Goal: Task Accomplishment & Management: Use online tool/utility

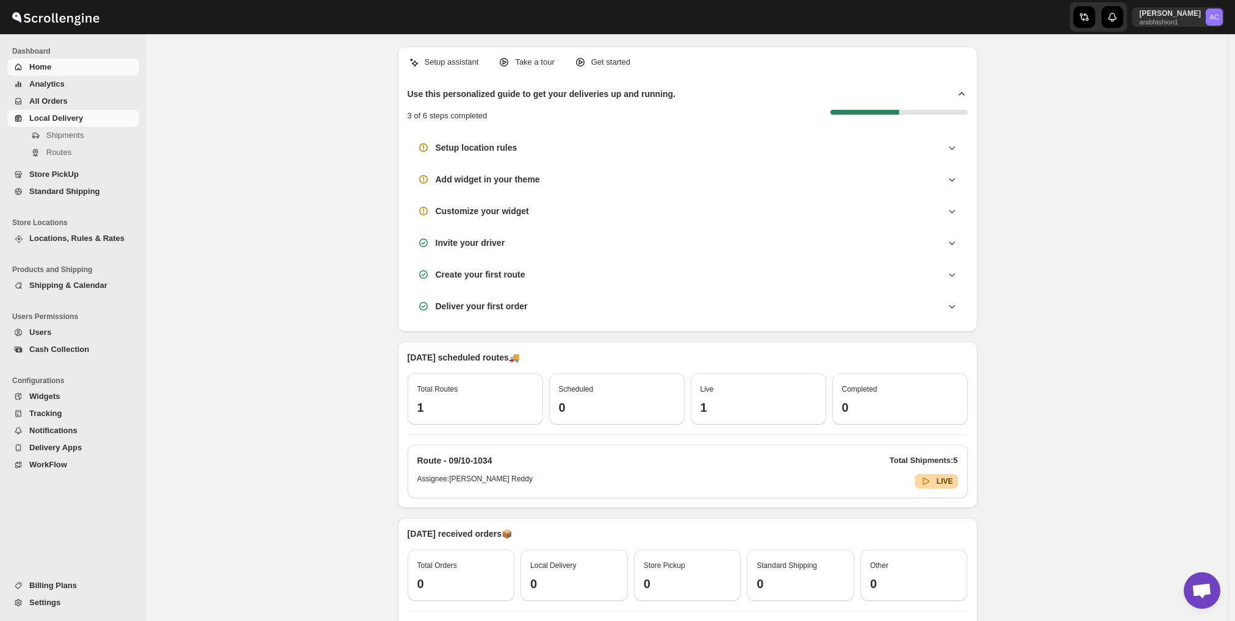
scroll to position [872, 0]
click at [68, 118] on span "Local Delivery" at bounding box center [56, 117] width 54 height 9
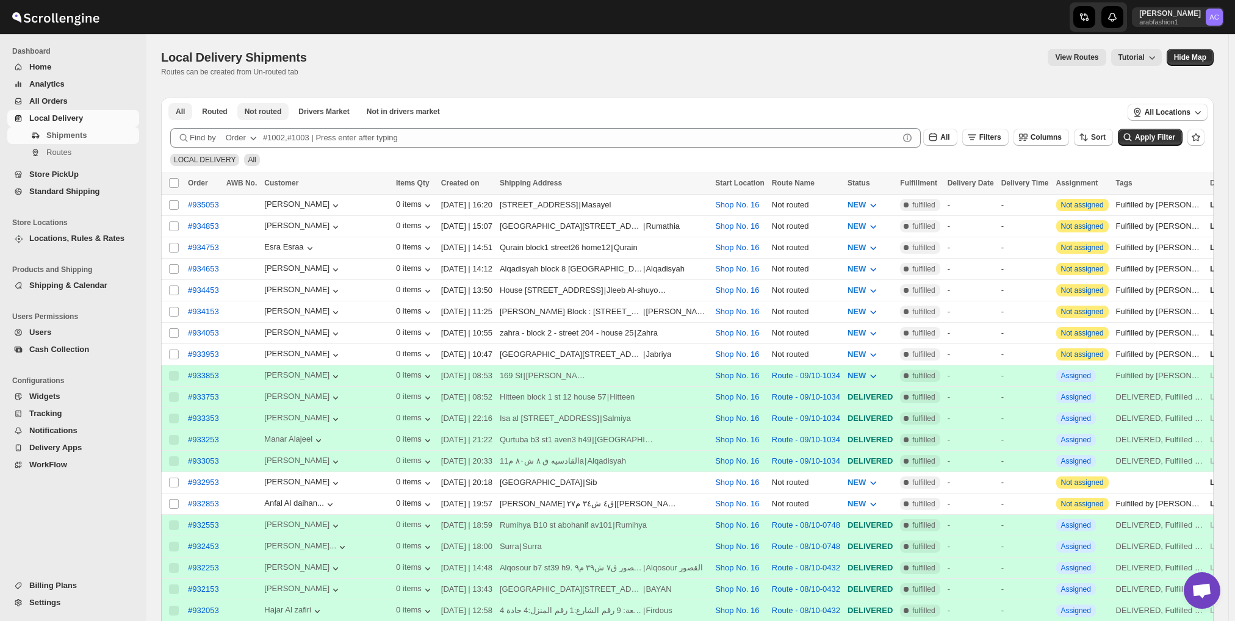
click at [266, 115] on div "All Routed Not routed Drivers Market Not in drivers market More Filters All Rou…" at bounding box center [687, 585] width 1052 height 988
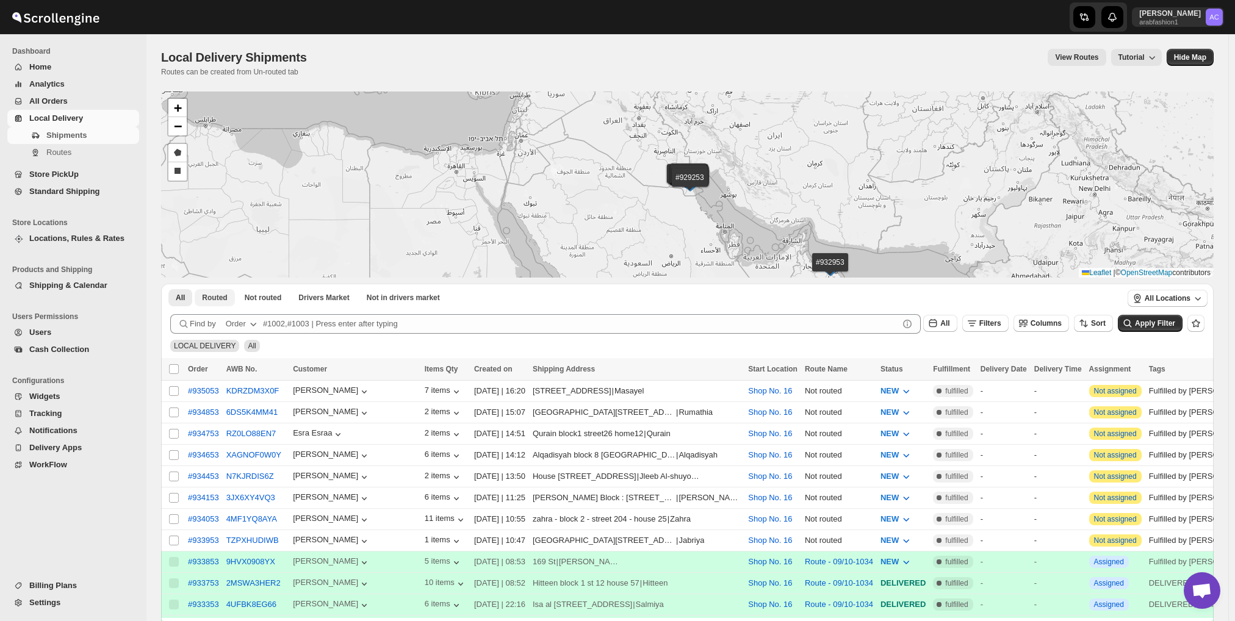
click at [207, 291] on button "Routed" at bounding box center [215, 297] width 40 height 17
click at [264, 293] on span "Not routed" at bounding box center [263, 298] width 37 height 10
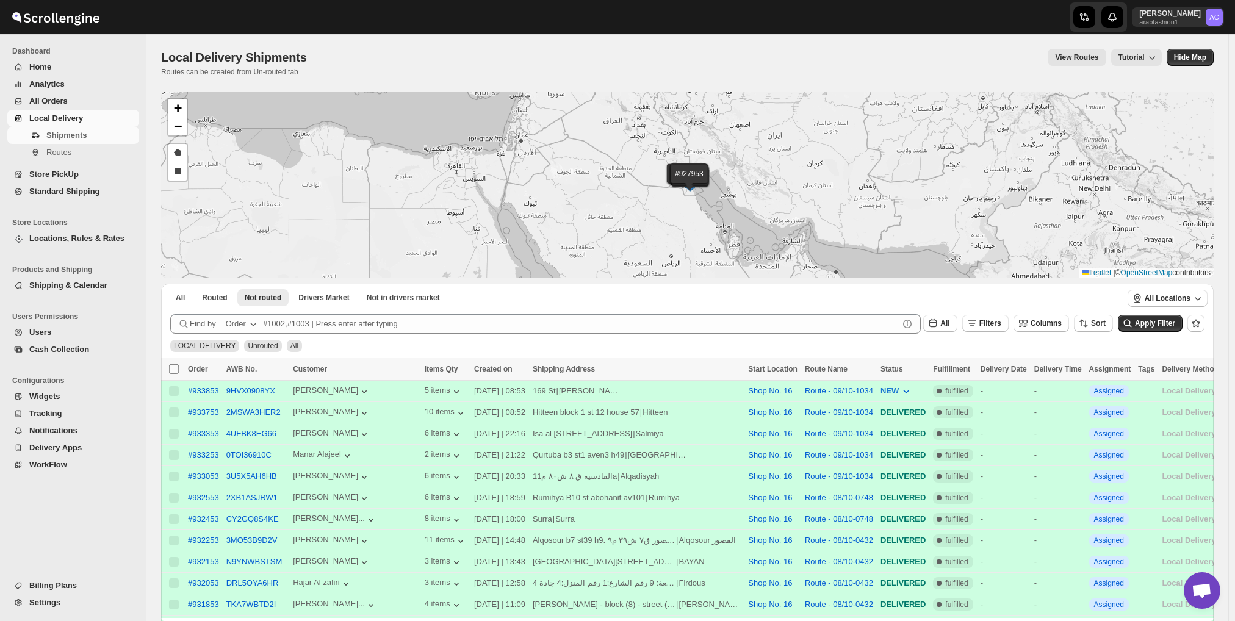
click at [171, 367] on input "Select all shipments" at bounding box center [174, 369] width 10 height 10
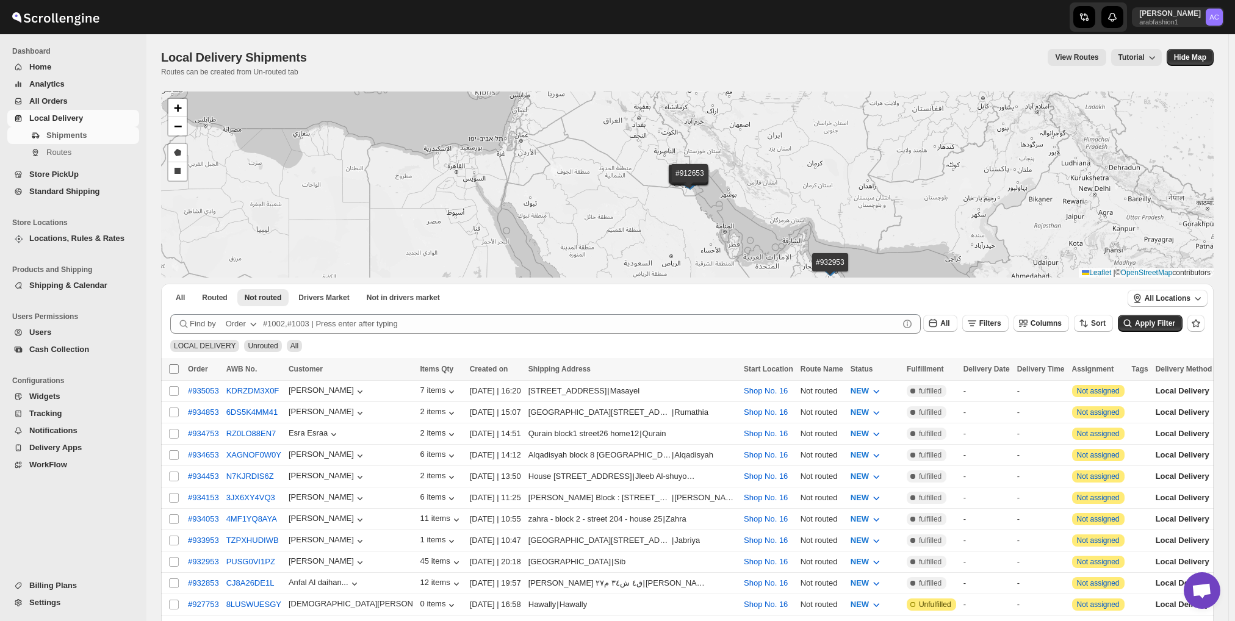
click at [173, 364] on input "Select all shipments" at bounding box center [174, 369] width 10 height 10
checkbox input "true"
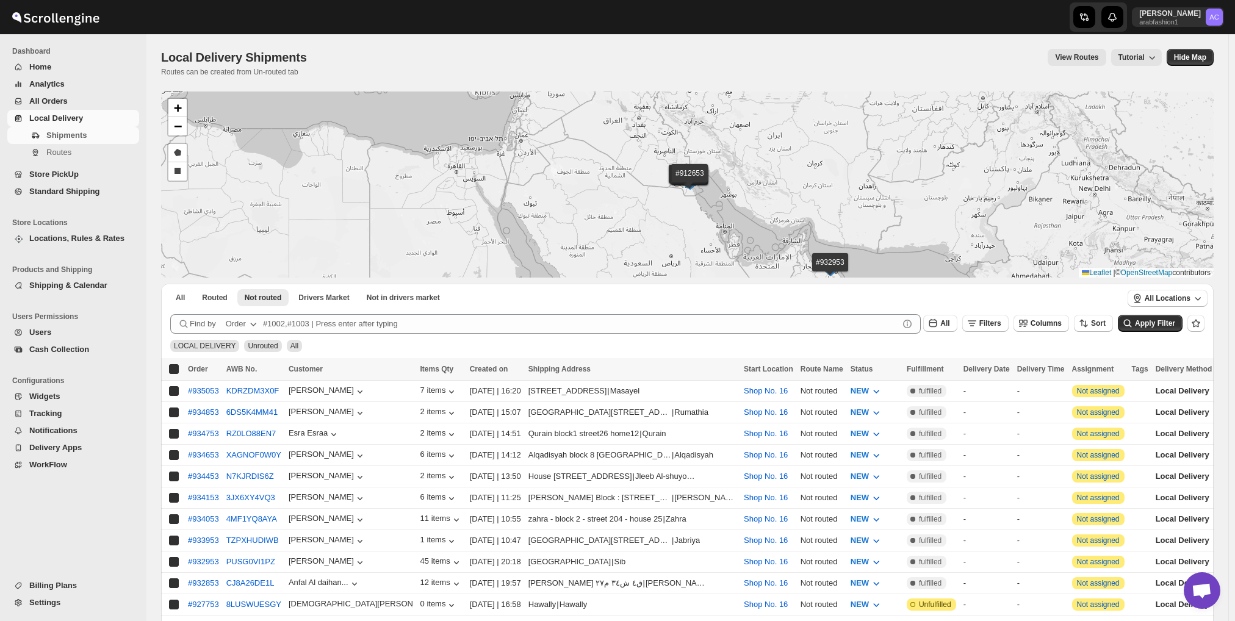
checkbox input "true"
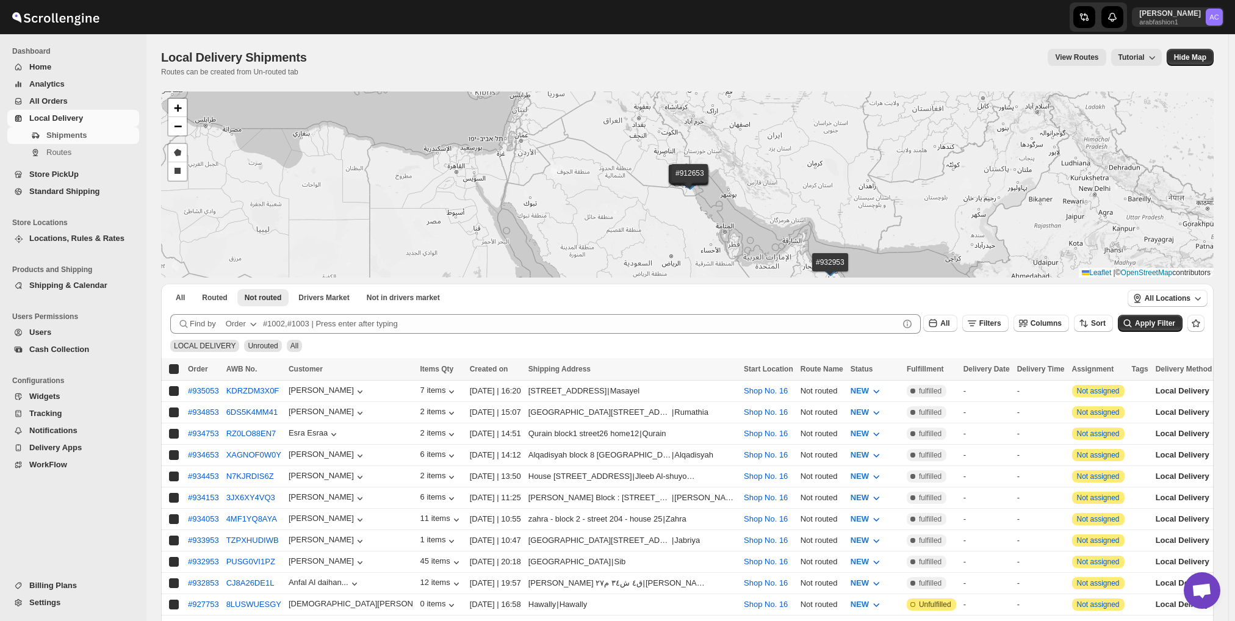
checkbox input "true"
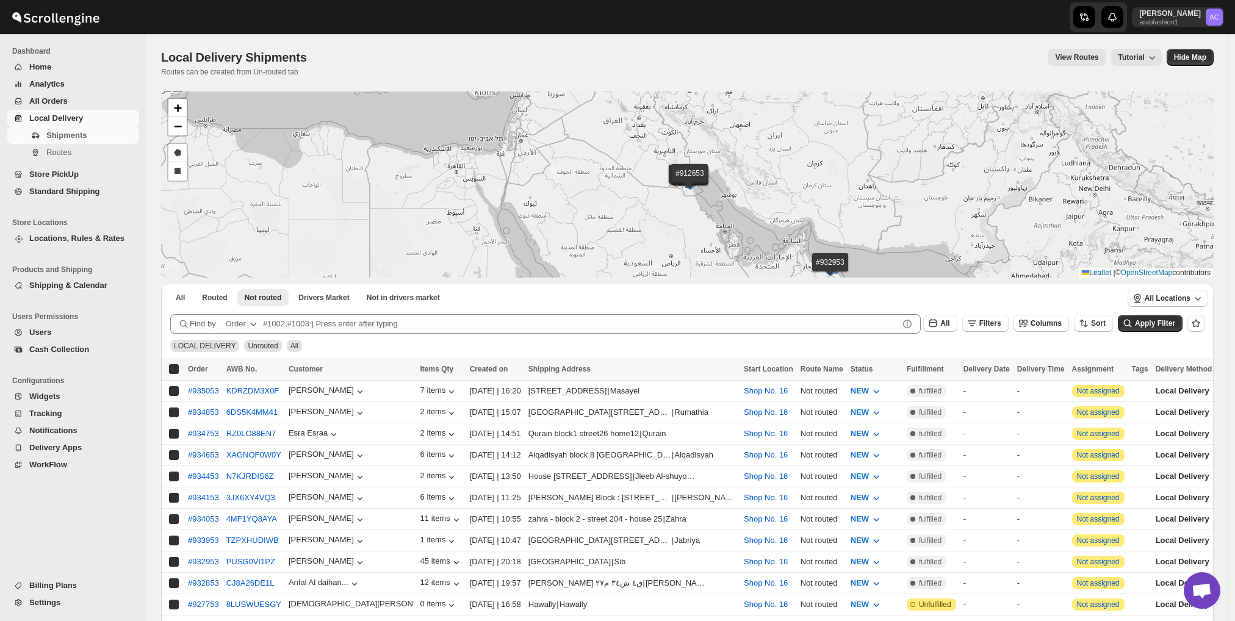
checkbox input "true"
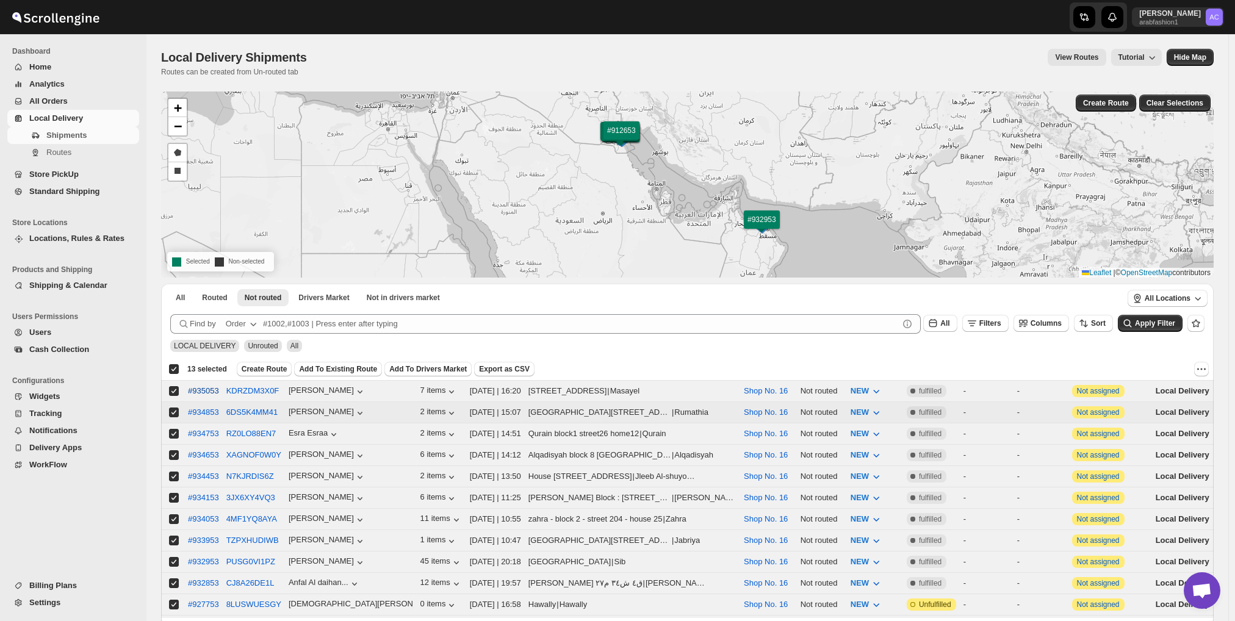
scroll to position [122, 0]
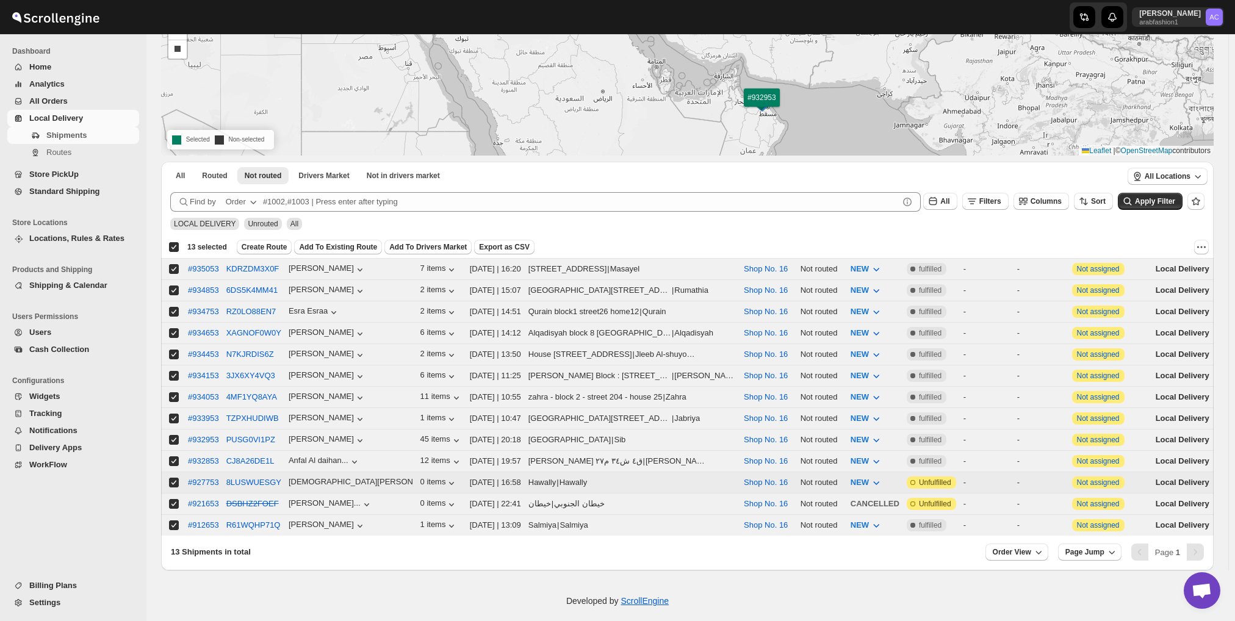
click at [171, 478] on input "Select shipment" at bounding box center [174, 483] width 10 height 10
checkbox input "false"
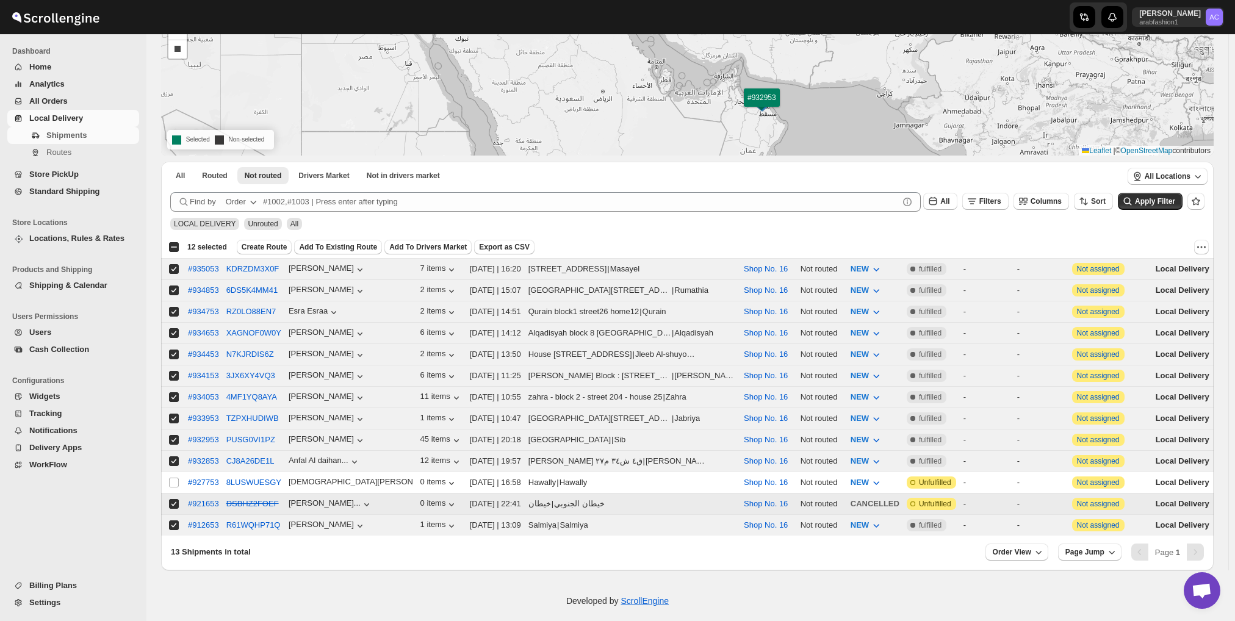
click at [169, 499] on input "Select shipment" at bounding box center [174, 504] width 10 height 10
checkbox input "false"
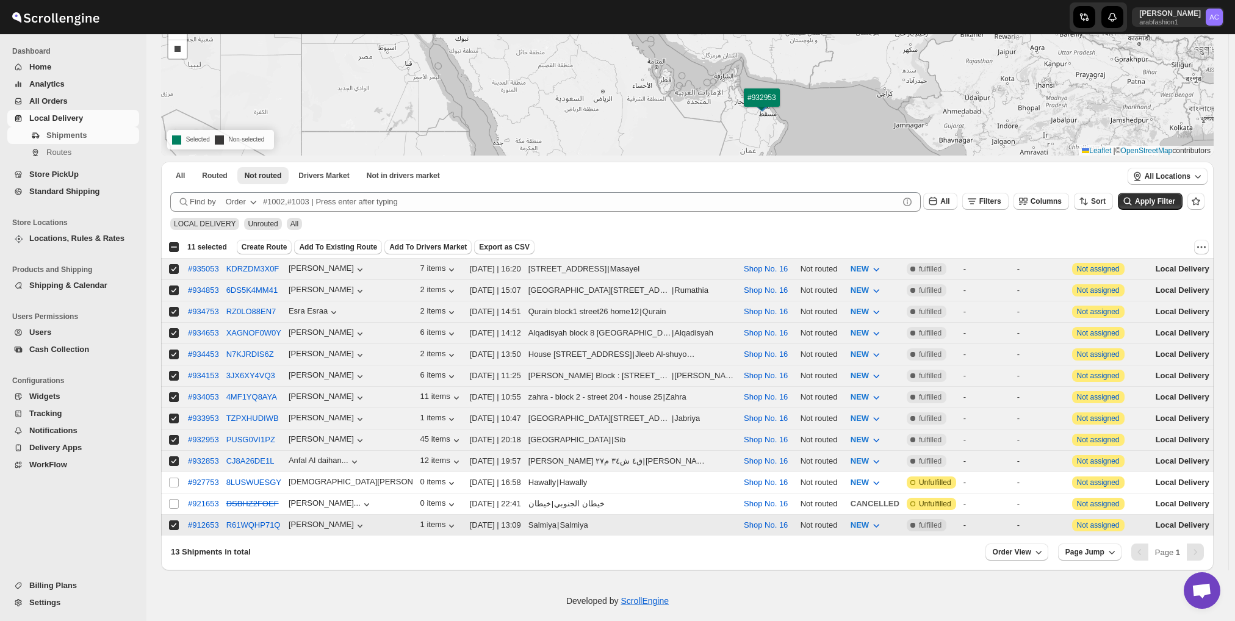
click at [173, 520] on input "Select shipment" at bounding box center [174, 525] width 10 height 10
checkbox input "false"
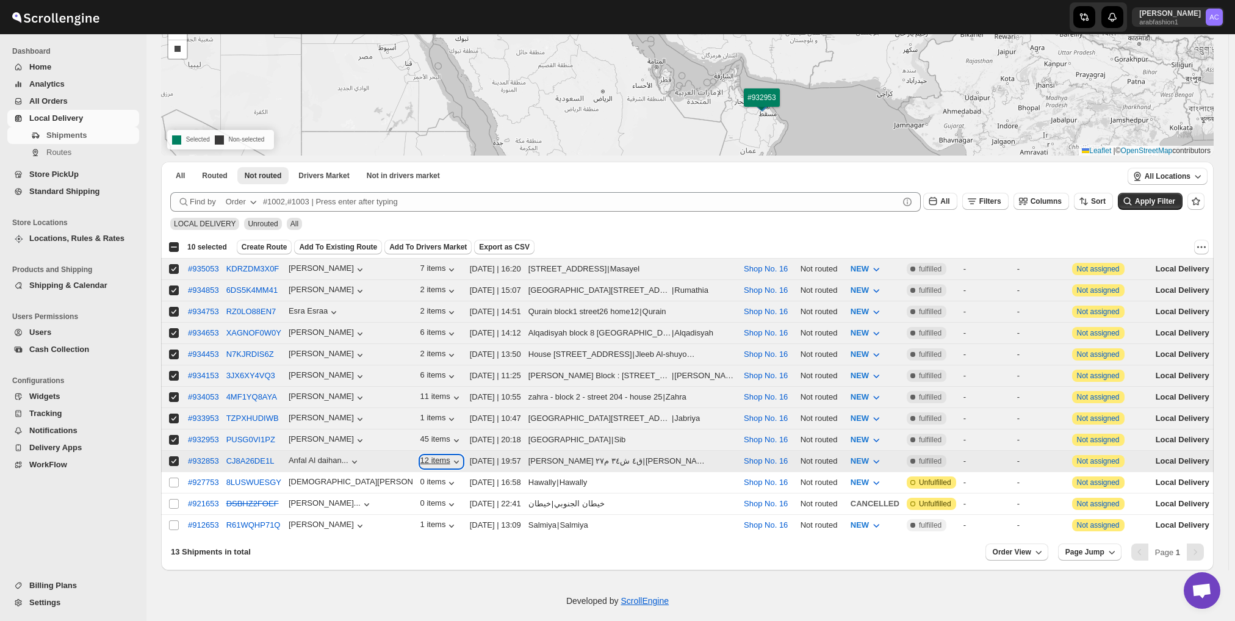
click at [450, 456] on icon "button" at bounding box center [456, 462] width 12 height 12
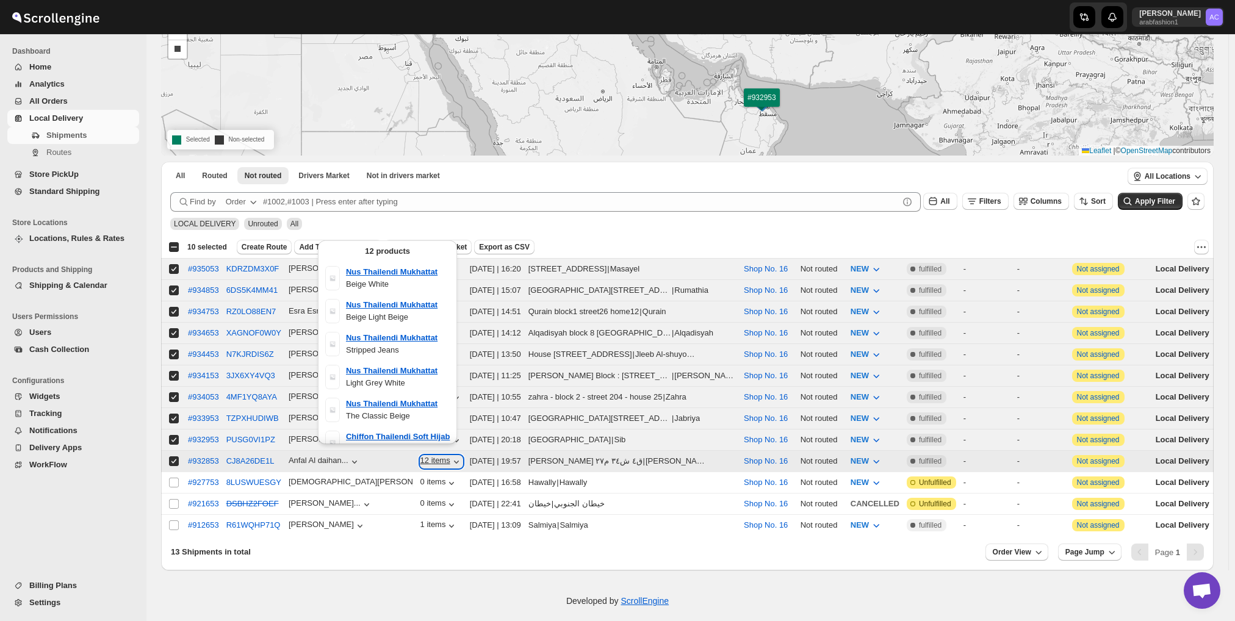
click at [450, 456] on icon "button" at bounding box center [456, 462] width 12 height 12
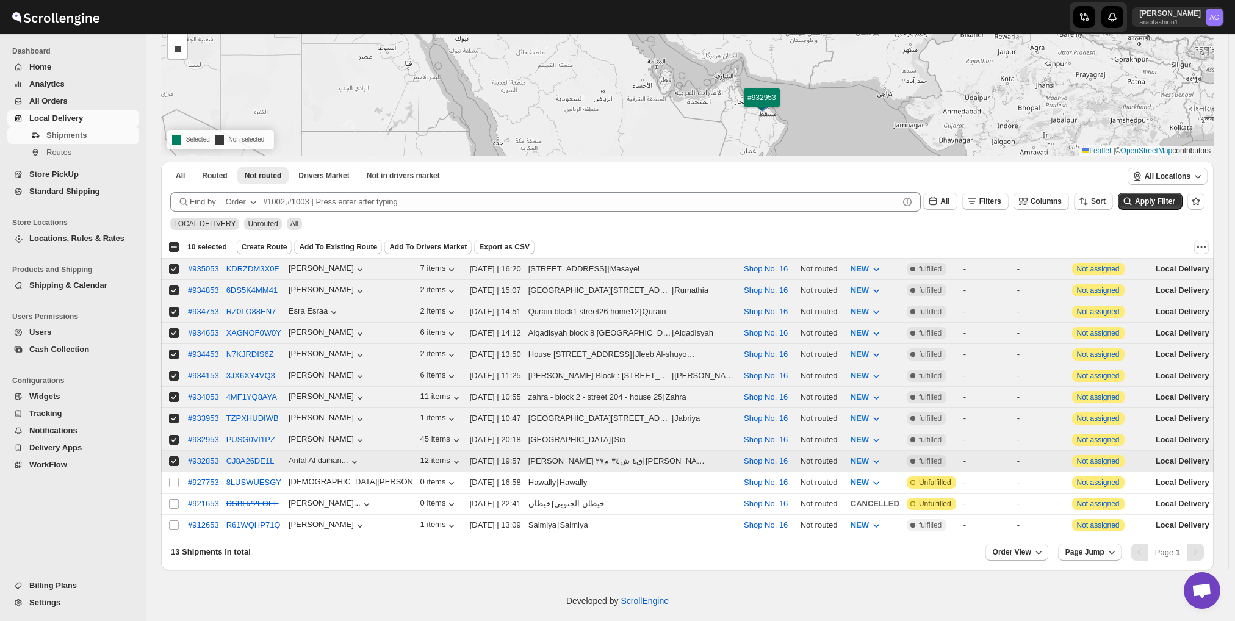
click at [171, 456] on input "Select shipment" at bounding box center [174, 461] width 10 height 10
checkbox input "false"
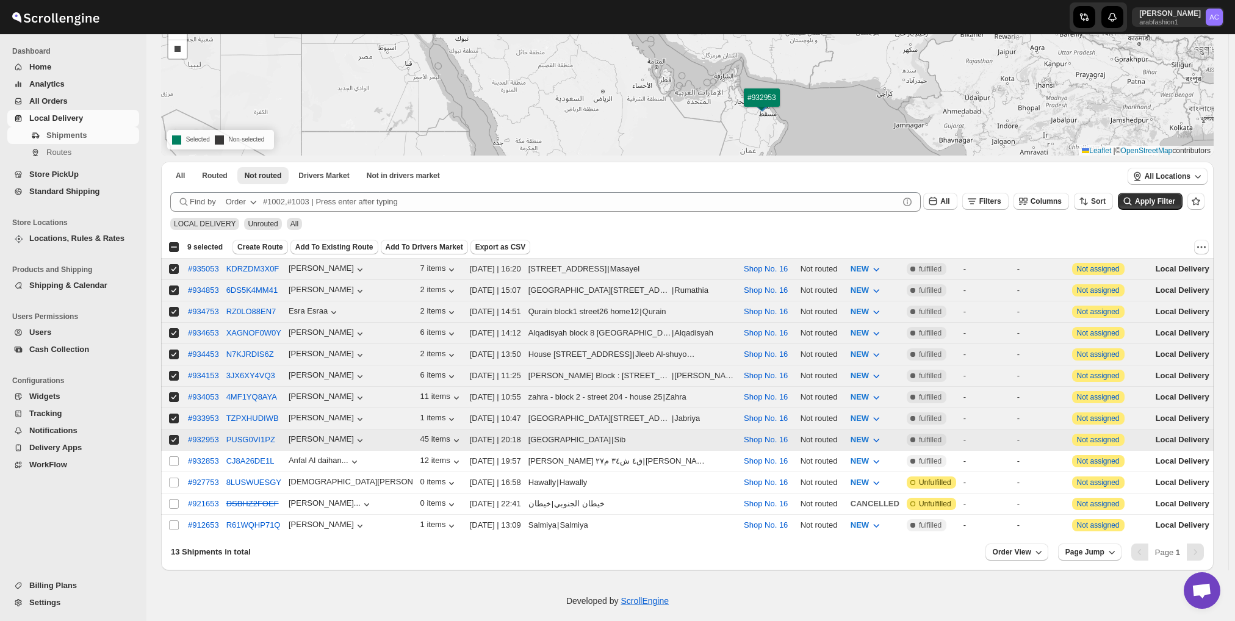
click at [176, 429] on td "Select shipment" at bounding box center [172, 439] width 23 height 21
checkbox input "false"
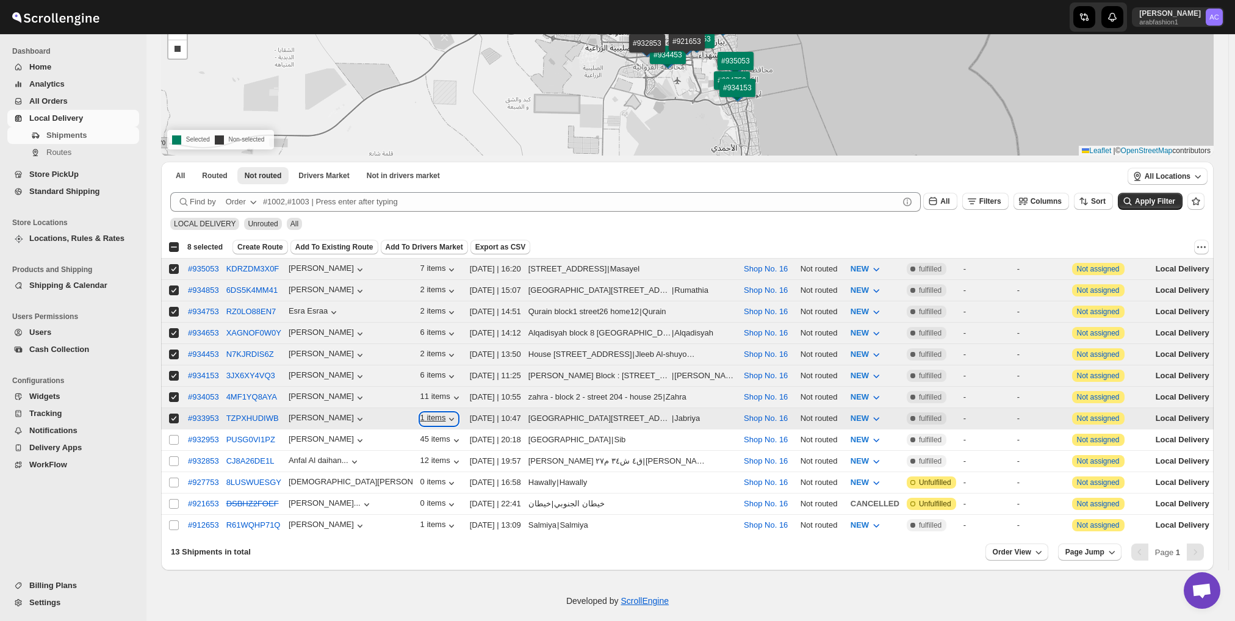
click at [445, 413] on icon "button" at bounding box center [451, 419] width 12 height 12
click at [265, 246] on span "Create Route" at bounding box center [260, 247] width 46 height 10
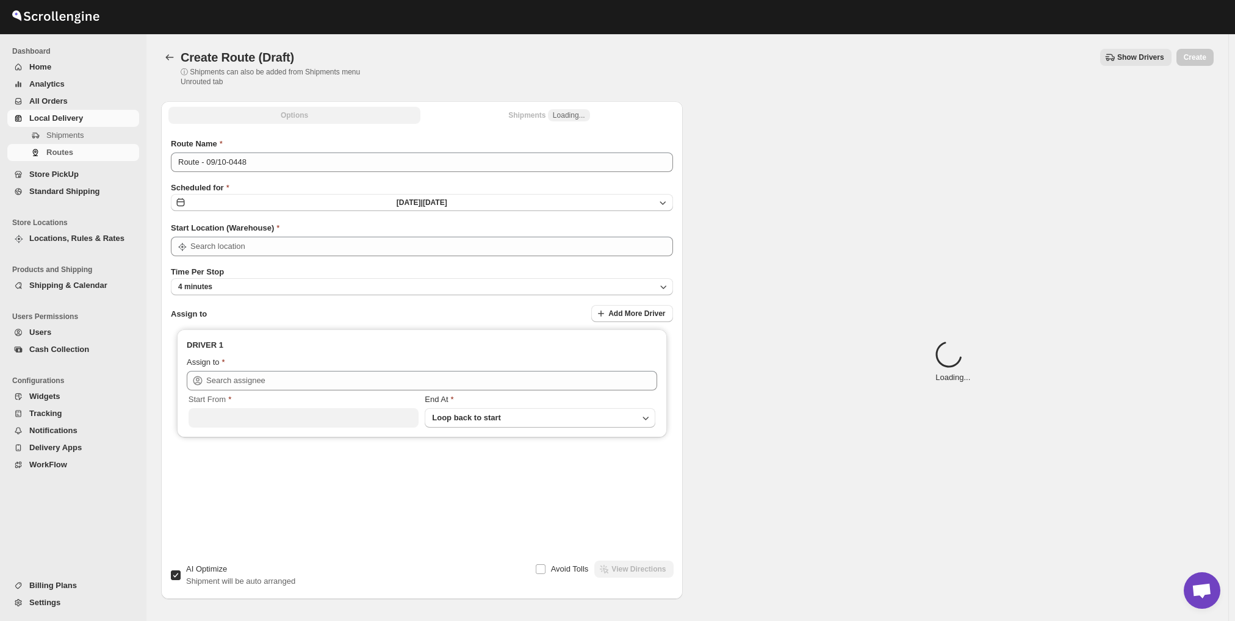
type input "Shop No. 16"
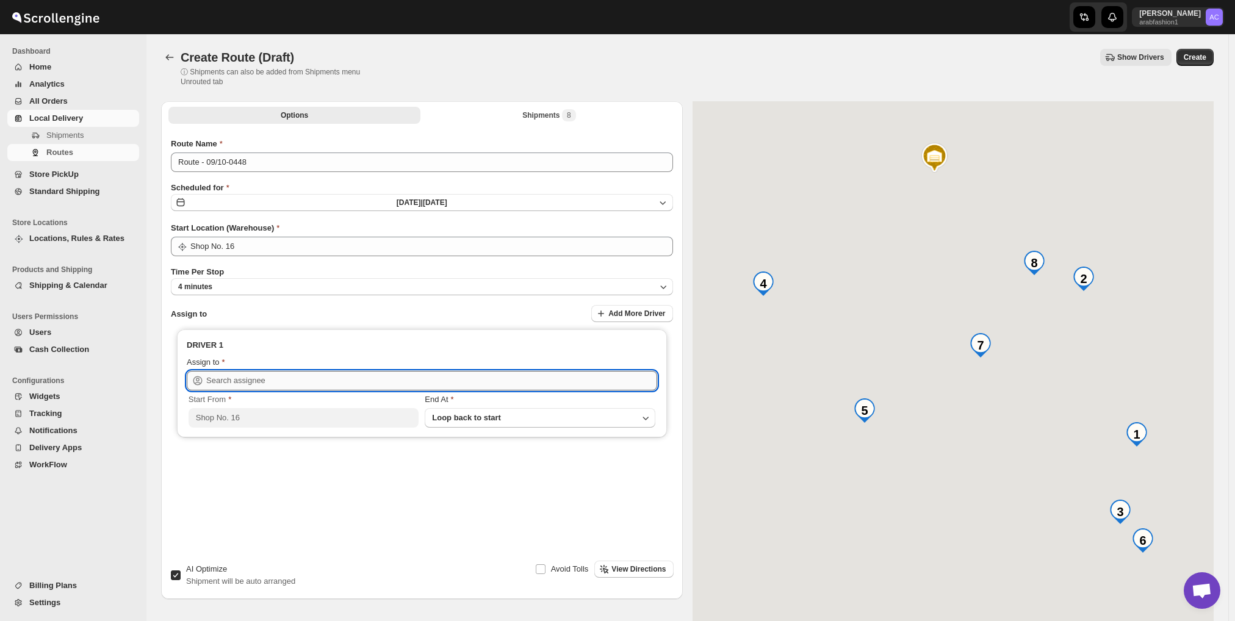
click at [476, 373] on input "text" at bounding box center [431, 381] width 451 height 20
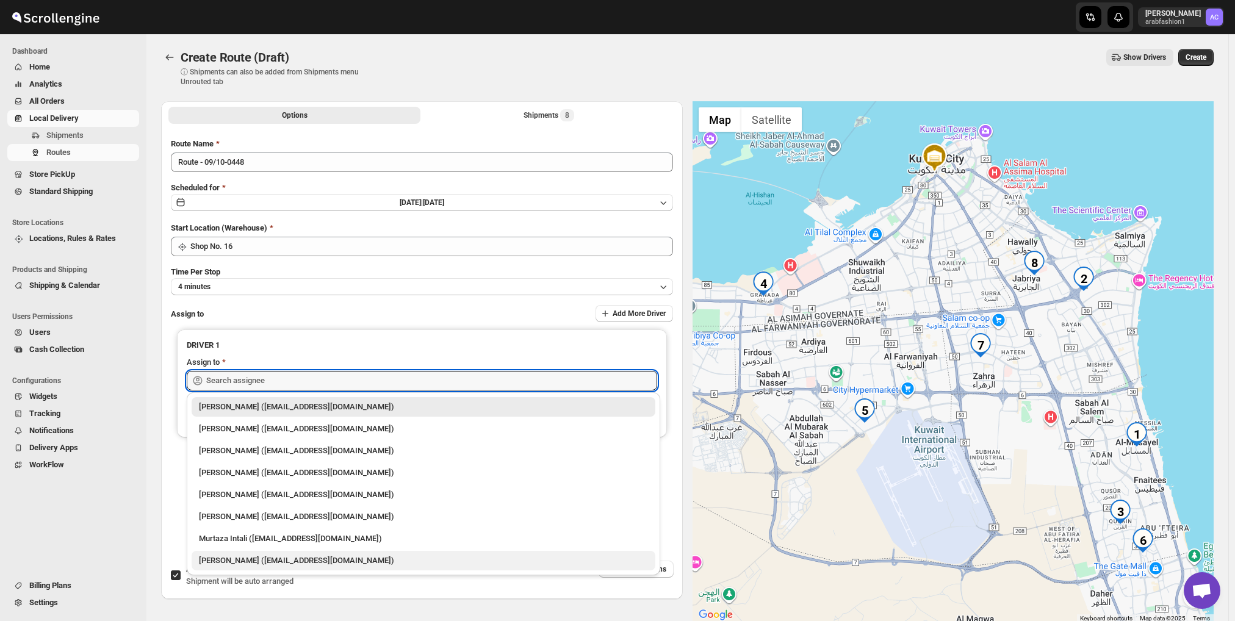
click at [456, 554] on div "[PERSON_NAME] ([EMAIL_ADDRESS][DOMAIN_NAME])" at bounding box center [423, 560] width 449 height 12
type input "[PERSON_NAME] ([EMAIL_ADDRESS][DOMAIN_NAME])"
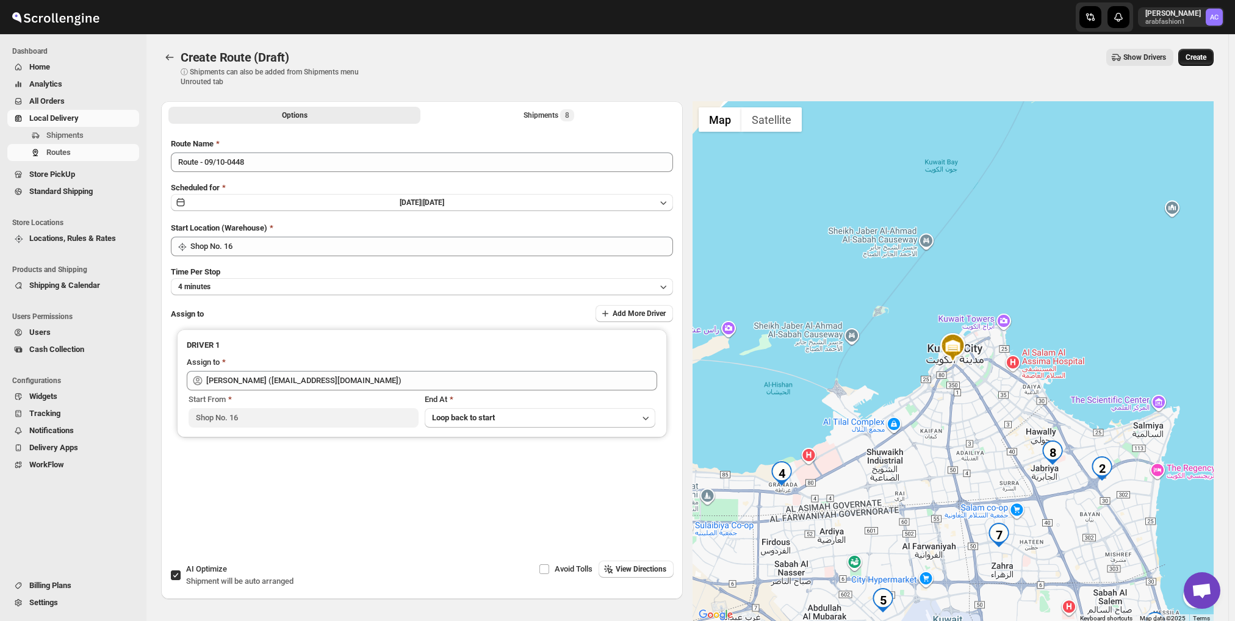
click at [1206, 56] on span "Create" at bounding box center [1195, 57] width 21 height 10
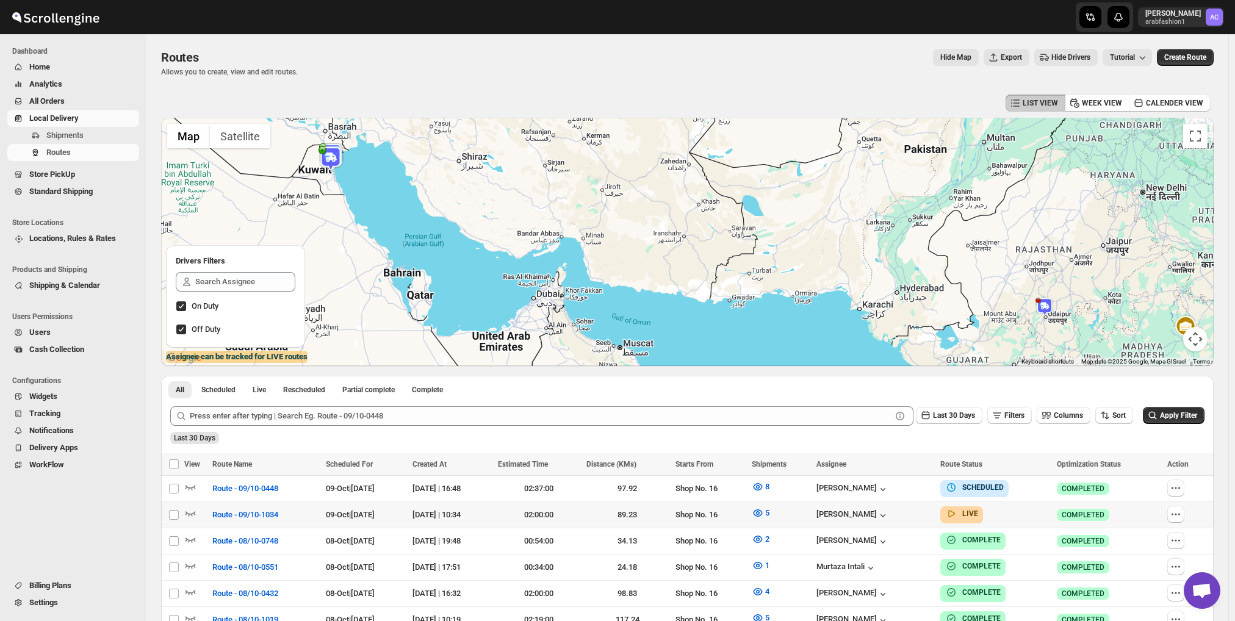
scroll to position [61, 0]
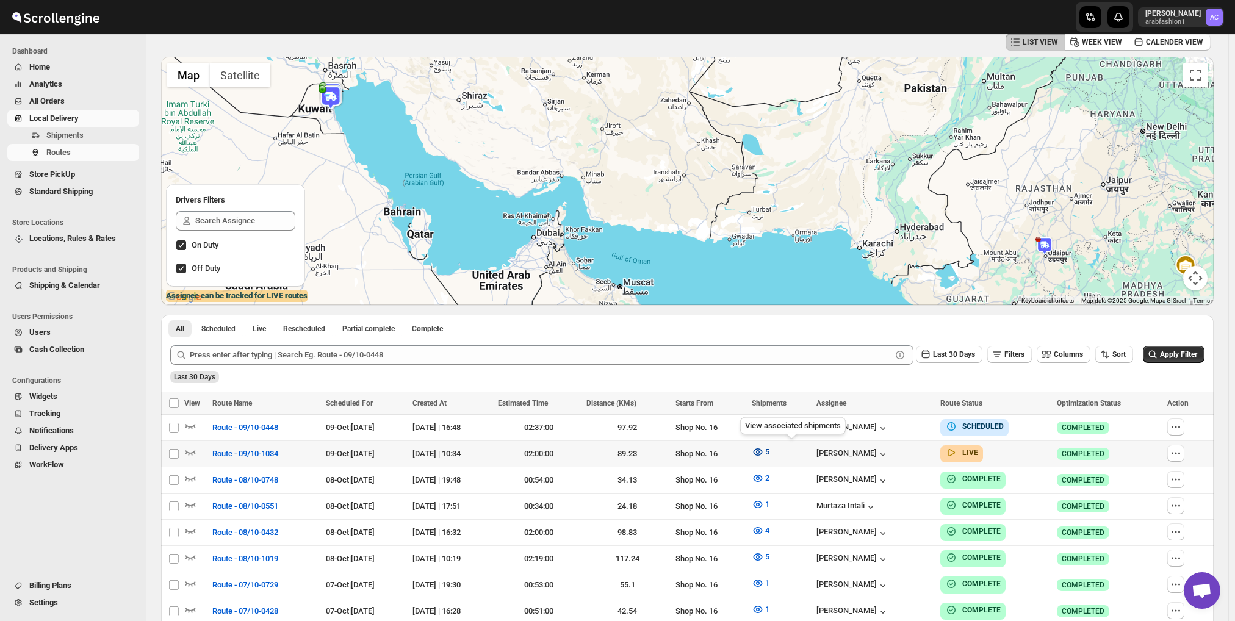
click at [762, 448] on icon "button" at bounding box center [757, 451] width 9 height 7
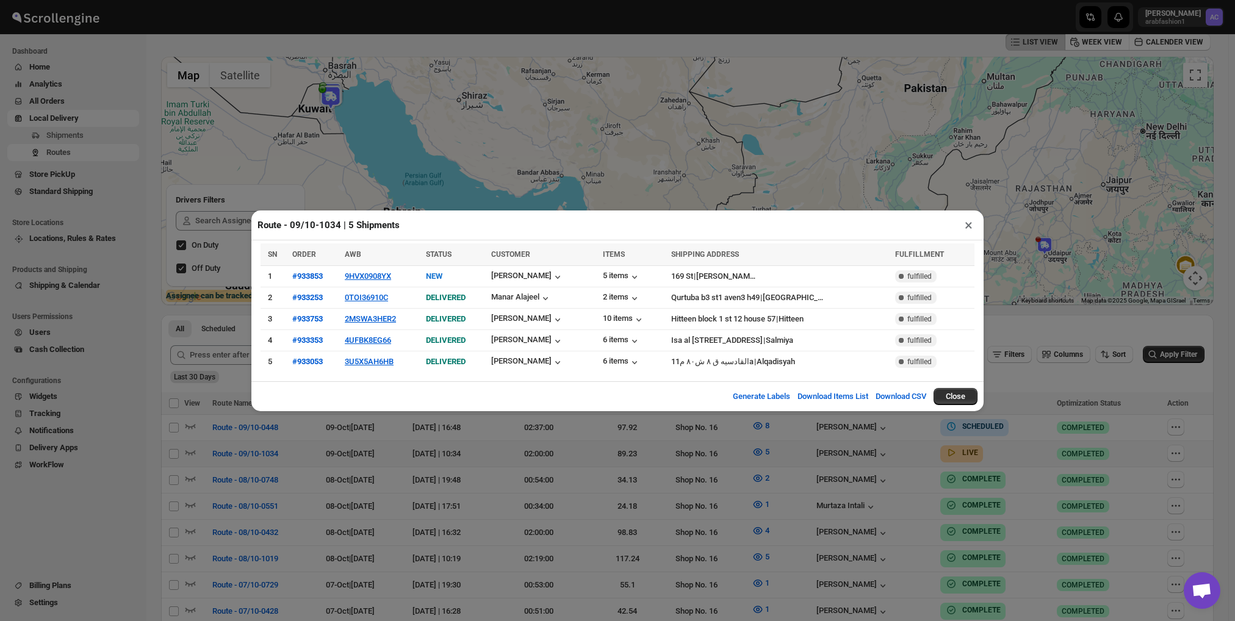
click at [966, 223] on button "×" at bounding box center [968, 225] width 18 height 17
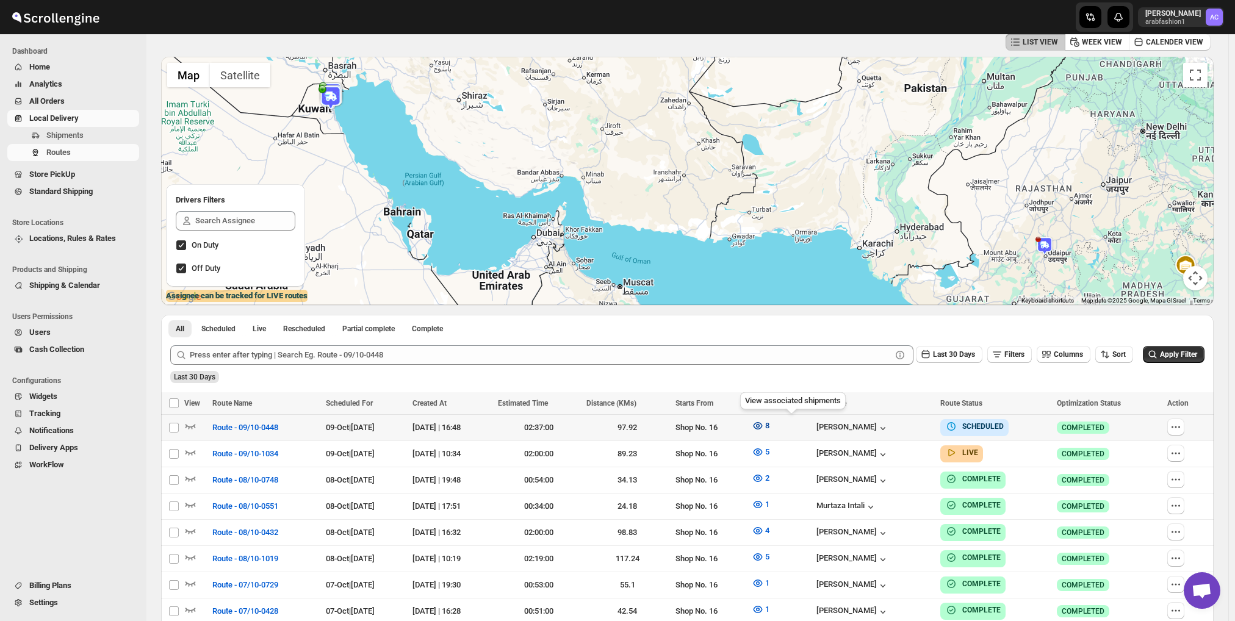
click at [764, 426] on icon "button" at bounding box center [757, 426] width 12 height 12
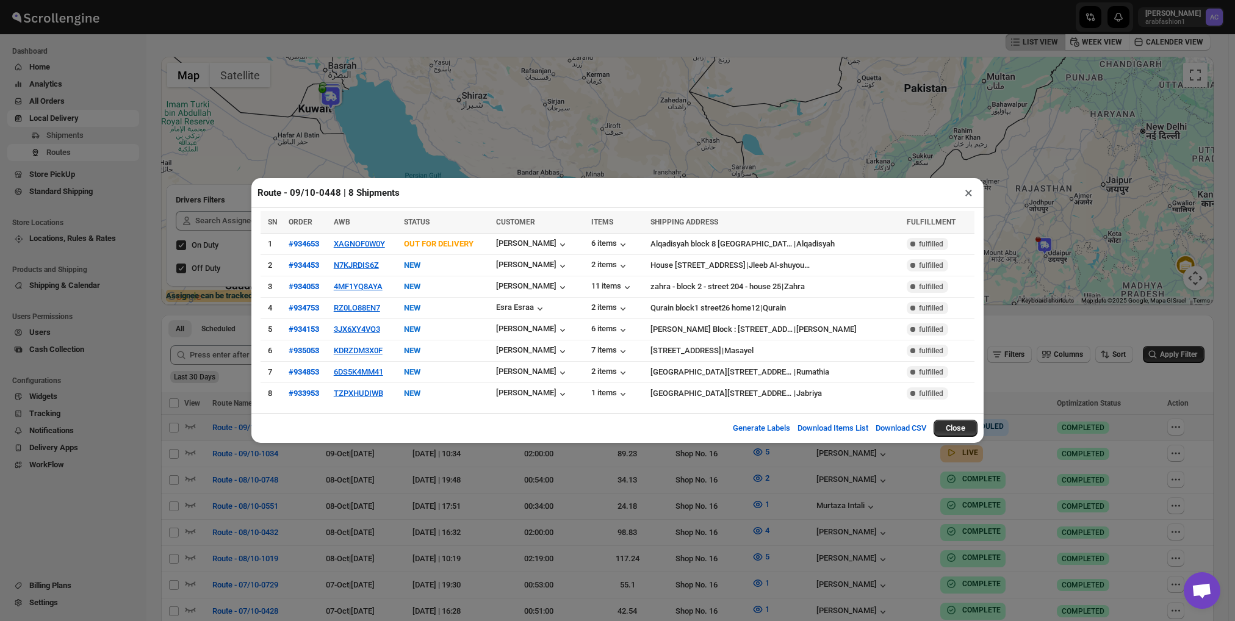
click at [970, 194] on button "×" at bounding box center [968, 192] width 18 height 17
